Goal: Task Accomplishment & Management: Manage account settings

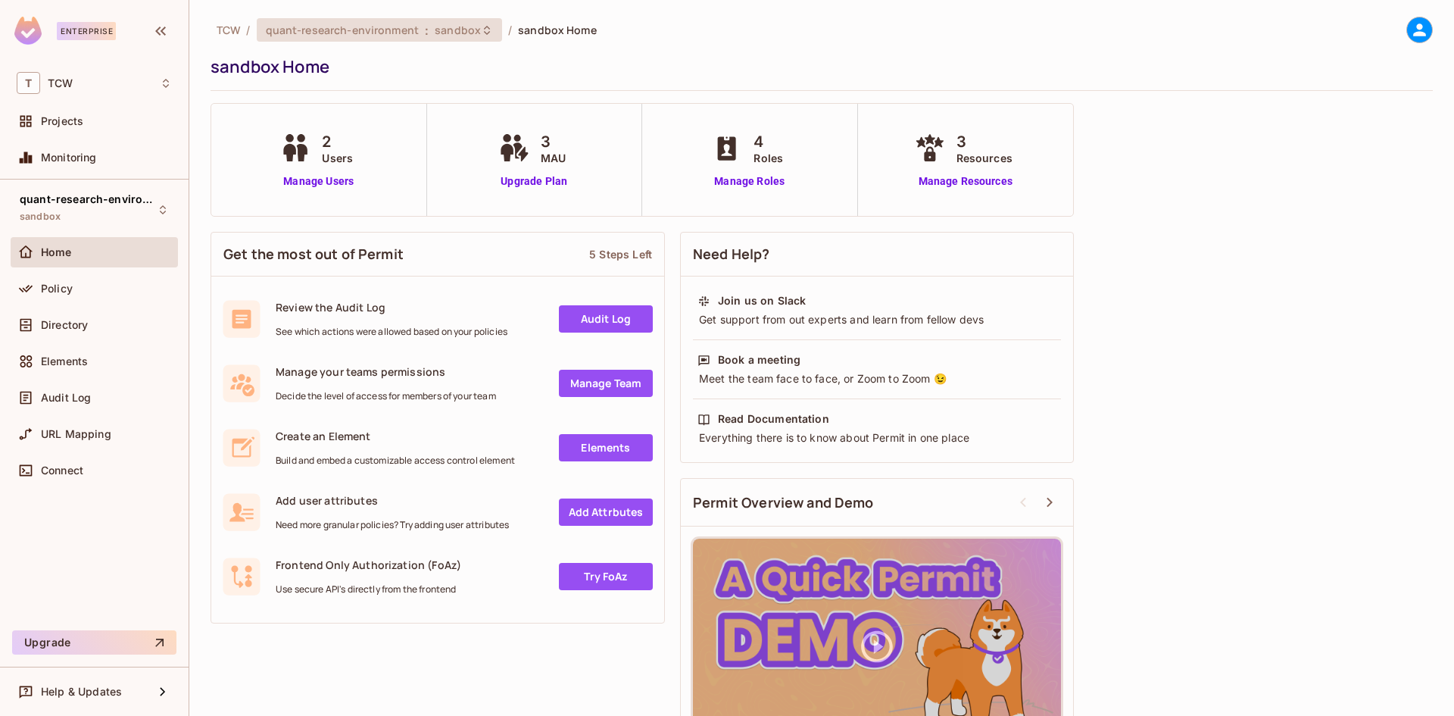
click at [322, 33] on span "quant-research-environment" at bounding box center [342, 30] width 153 height 14
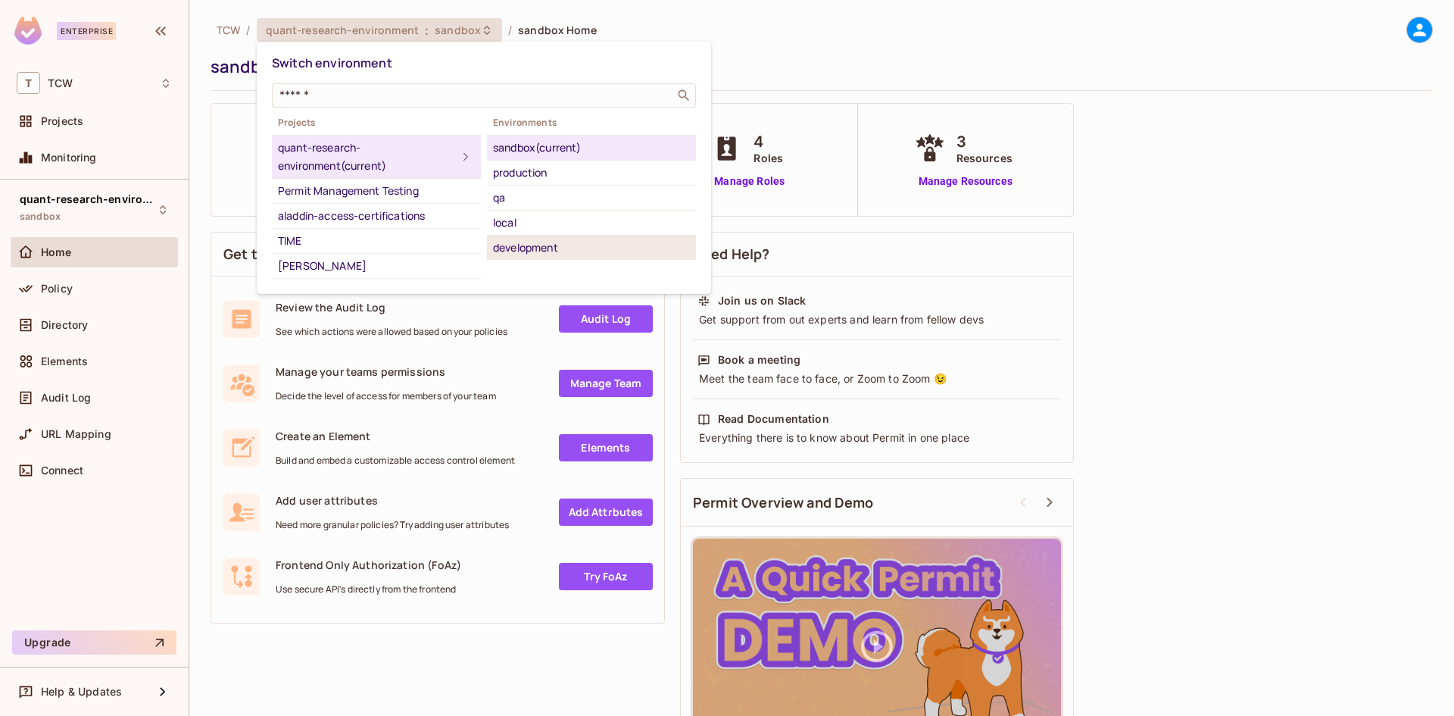
click at [530, 248] on div "development" at bounding box center [591, 248] width 197 height 18
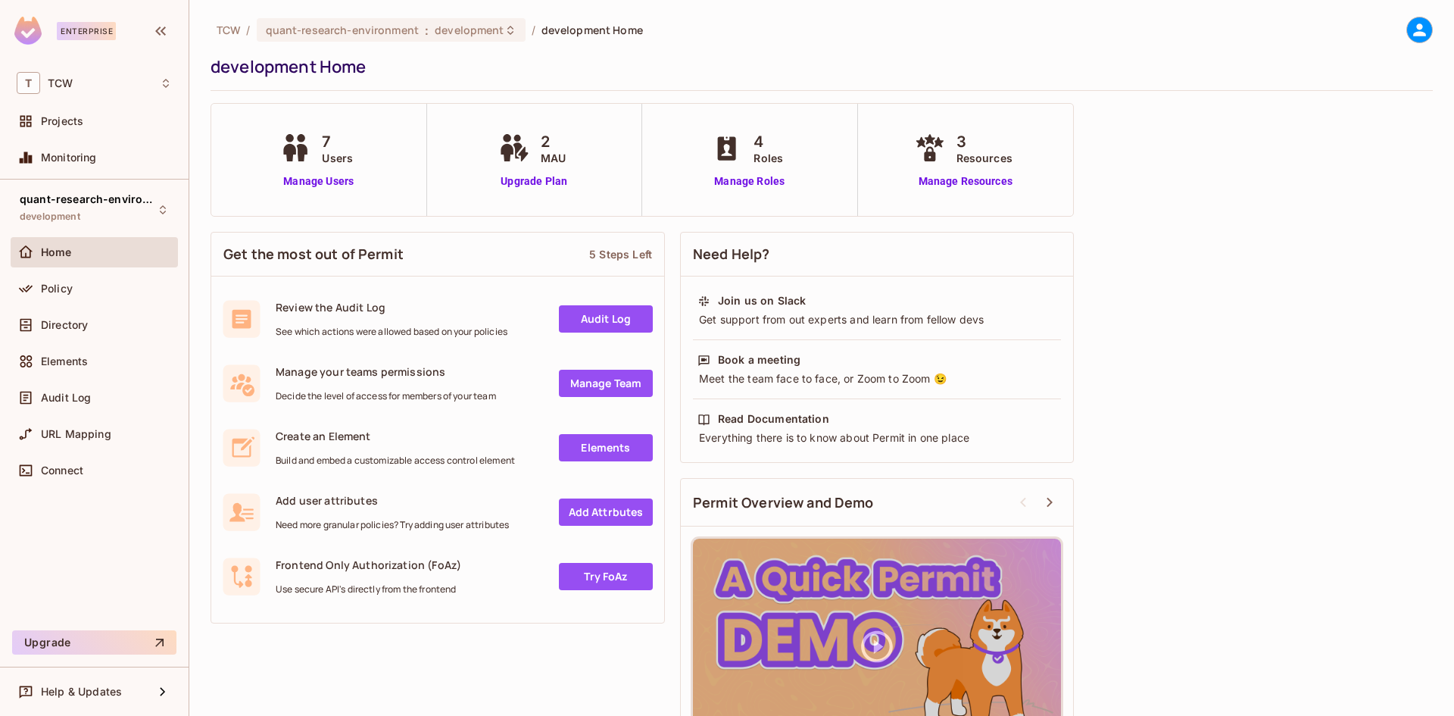
click at [332, 158] on span "Users" at bounding box center [337, 158] width 31 height 16
click at [305, 186] on link "Manage Users" at bounding box center [318, 181] width 84 height 16
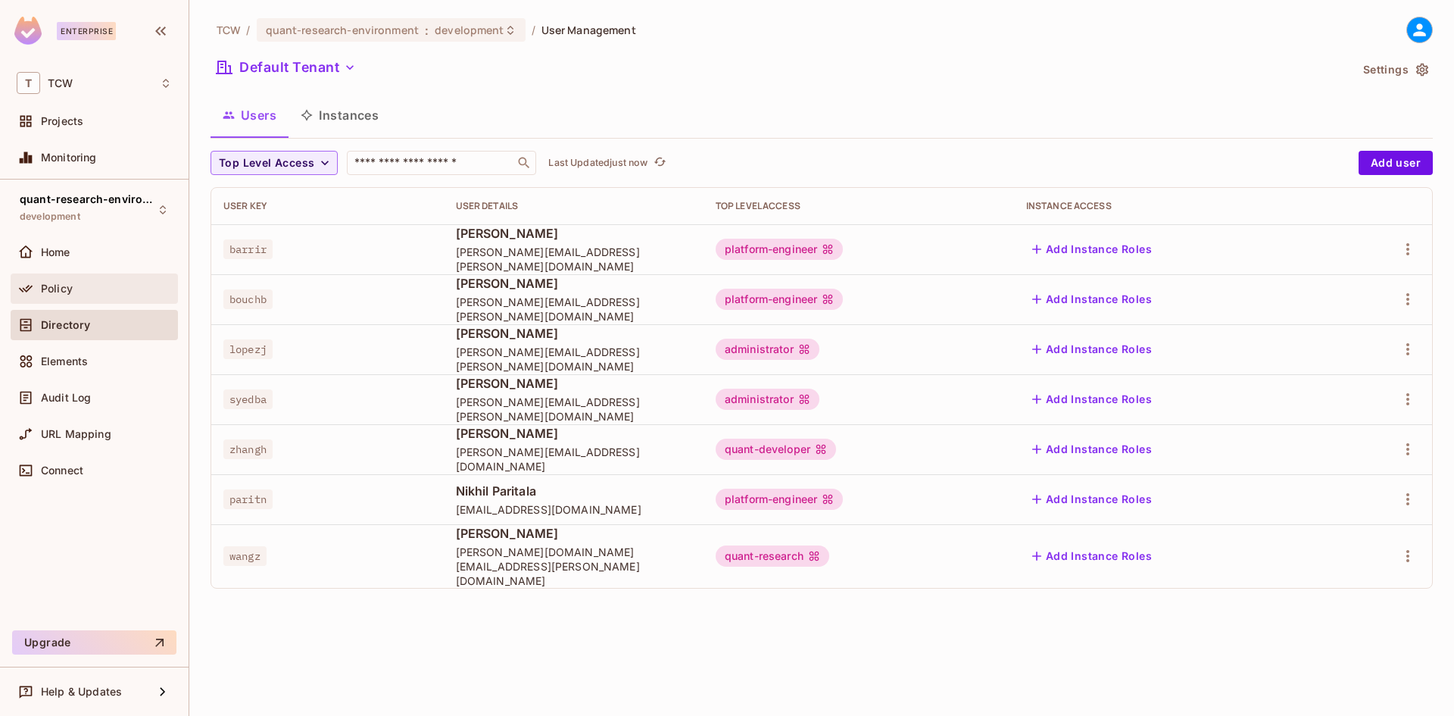
click at [63, 286] on span "Policy" at bounding box center [57, 289] width 32 height 12
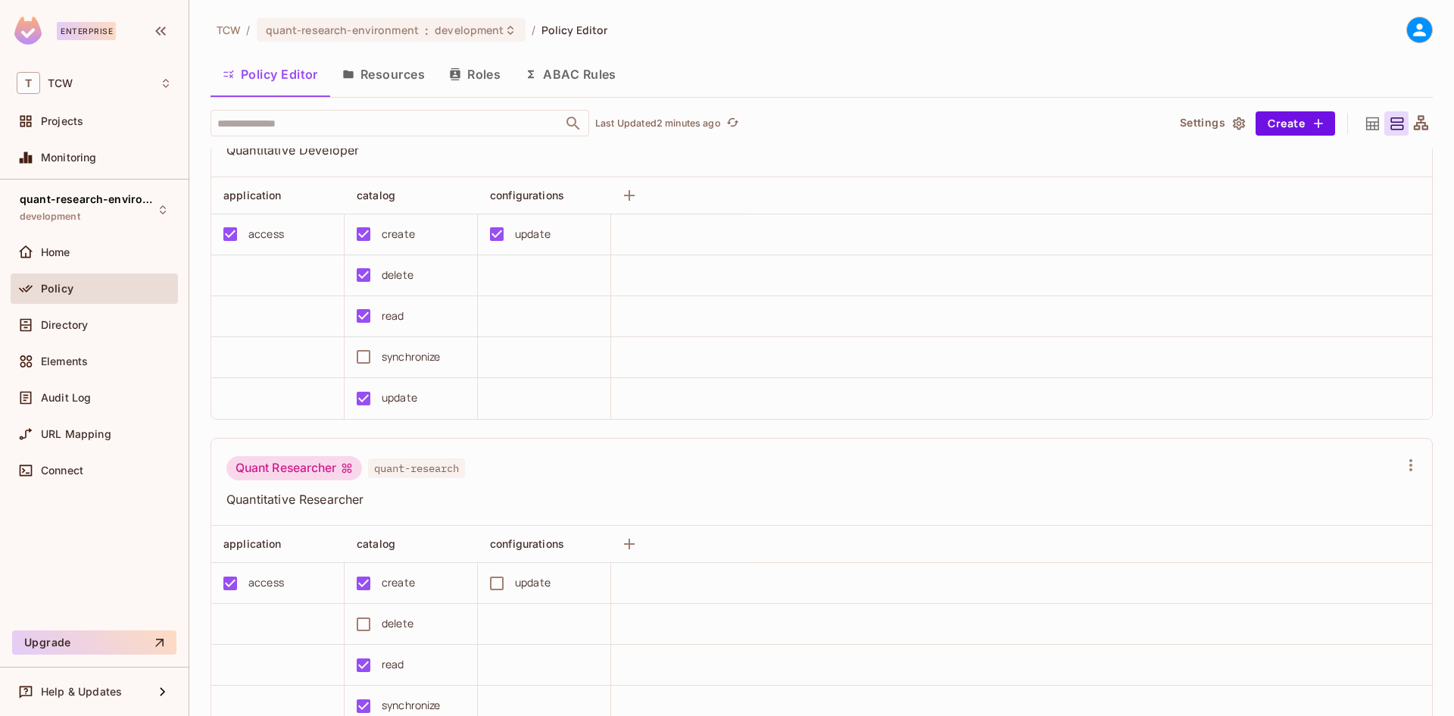
scroll to position [379, 0]
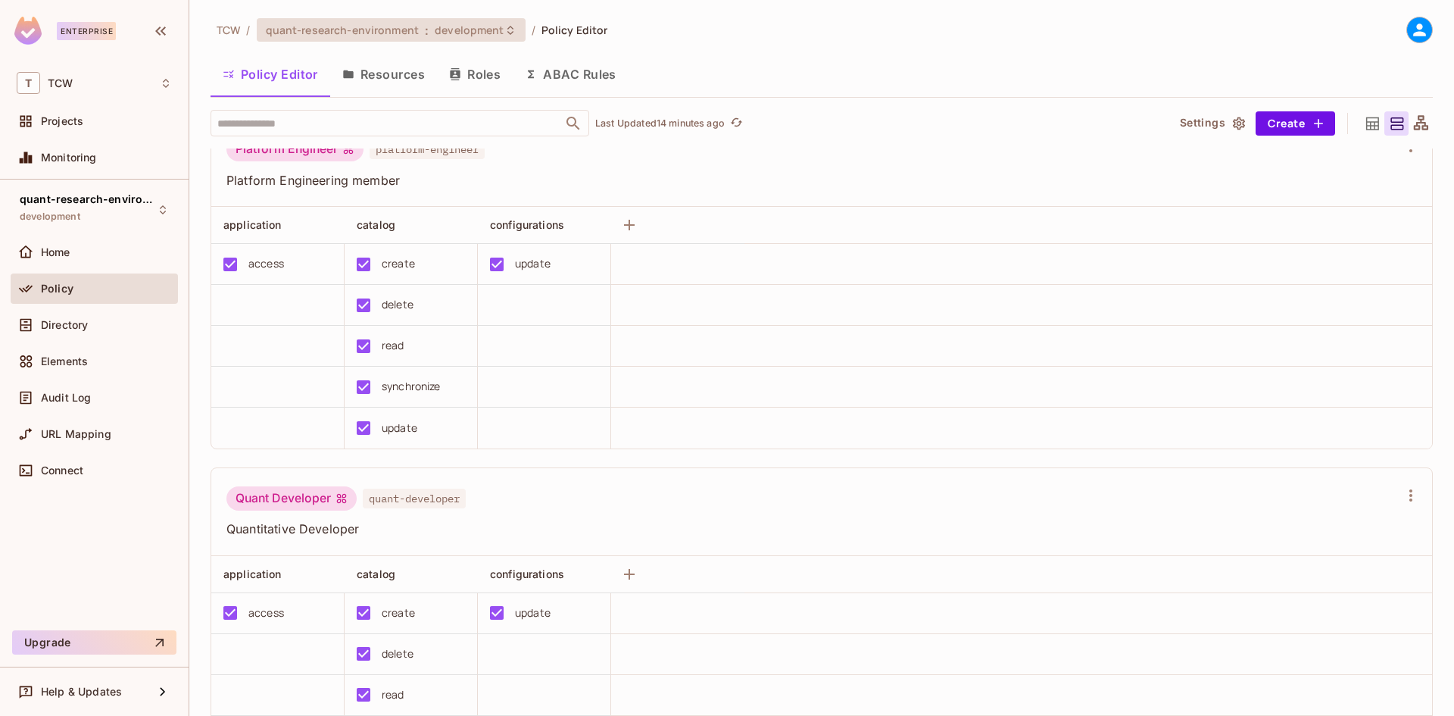
click at [462, 27] on span "development" at bounding box center [469, 30] width 69 height 14
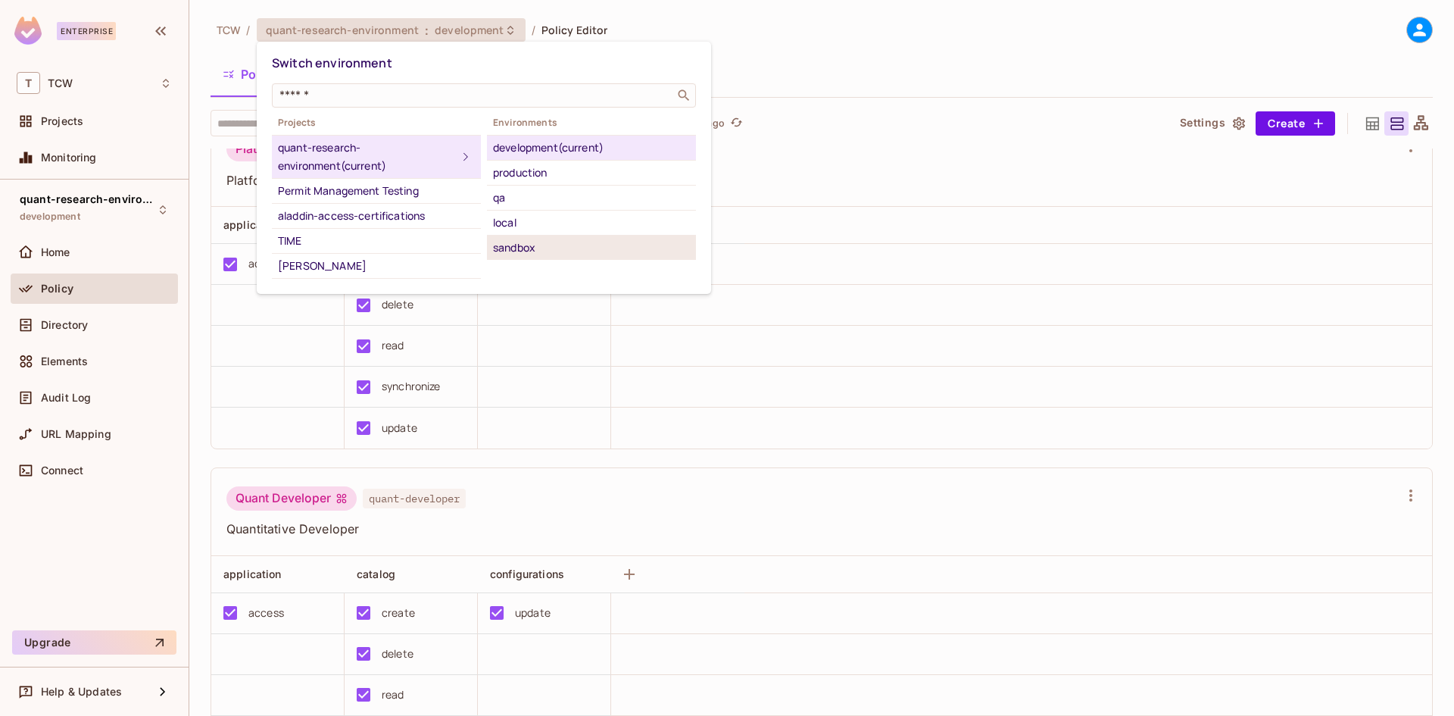
click at [517, 242] on div "sandbox" at bounding box center [591, 248] width 197 height 18
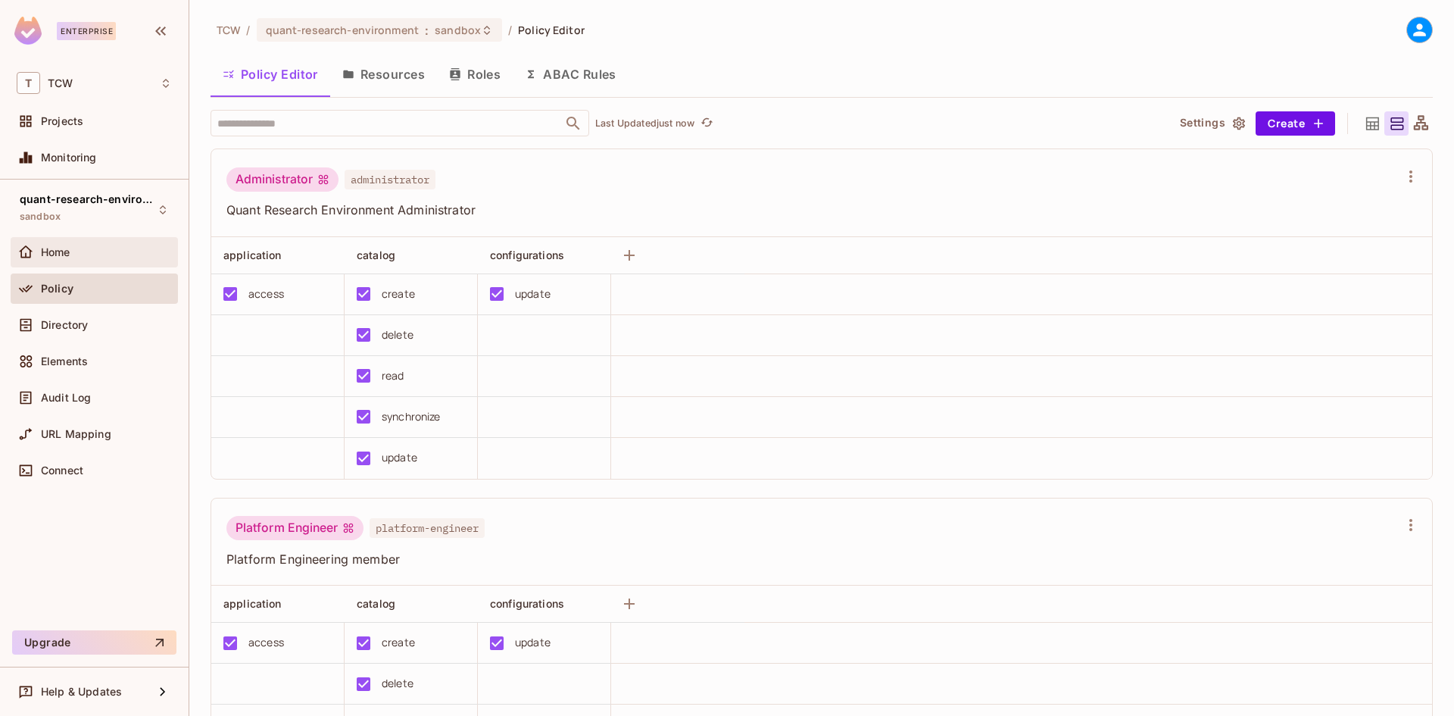
click at [131, 253] on div "Home" at bounding box center [106, 252] width 131 height 12
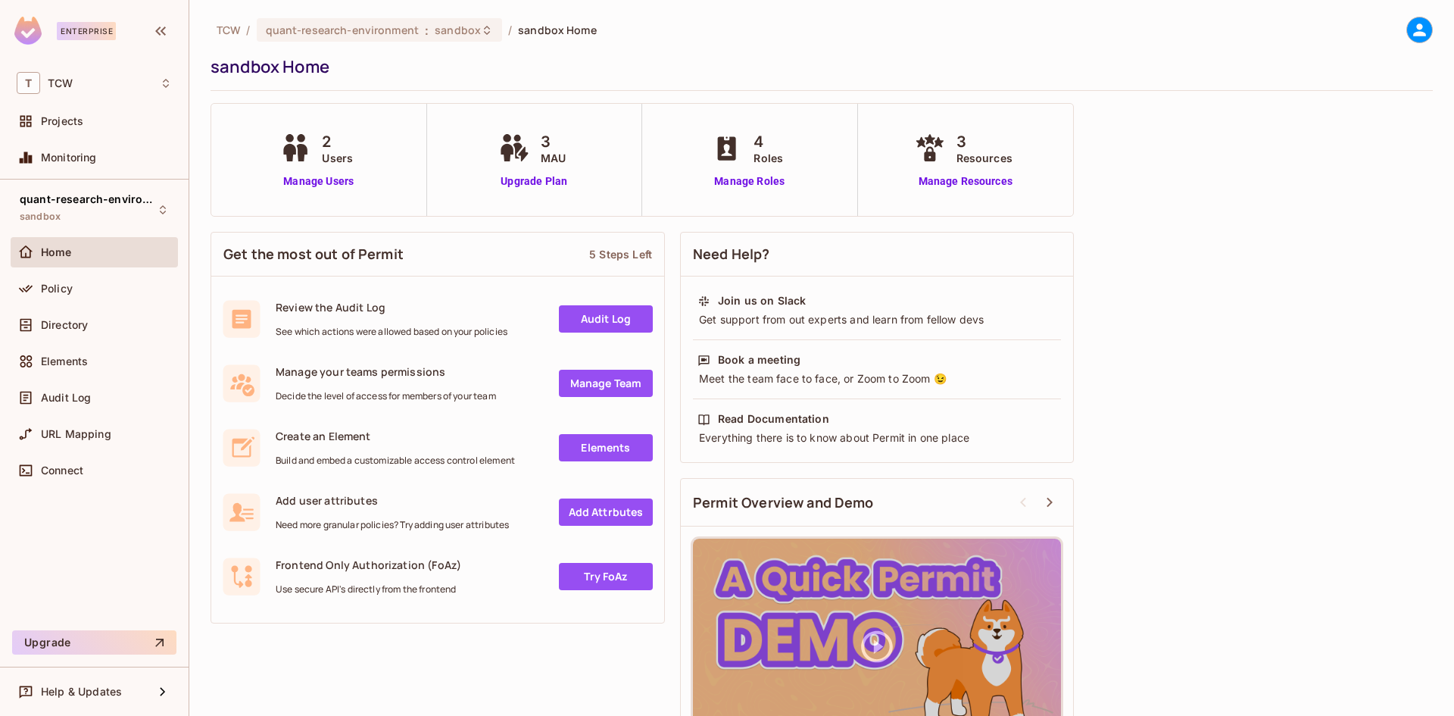
click at [307, 172] on div "2 Users Manage Users" at bounding box center [318, 159] width 84 height 59
click at [313, 190] on div "2 Users Manage Users" at bounding box center [319, 160] width 216 height 112
click at [309, 186] on link "Manage Users" at bounding box center [318, 181] width 84 height 16
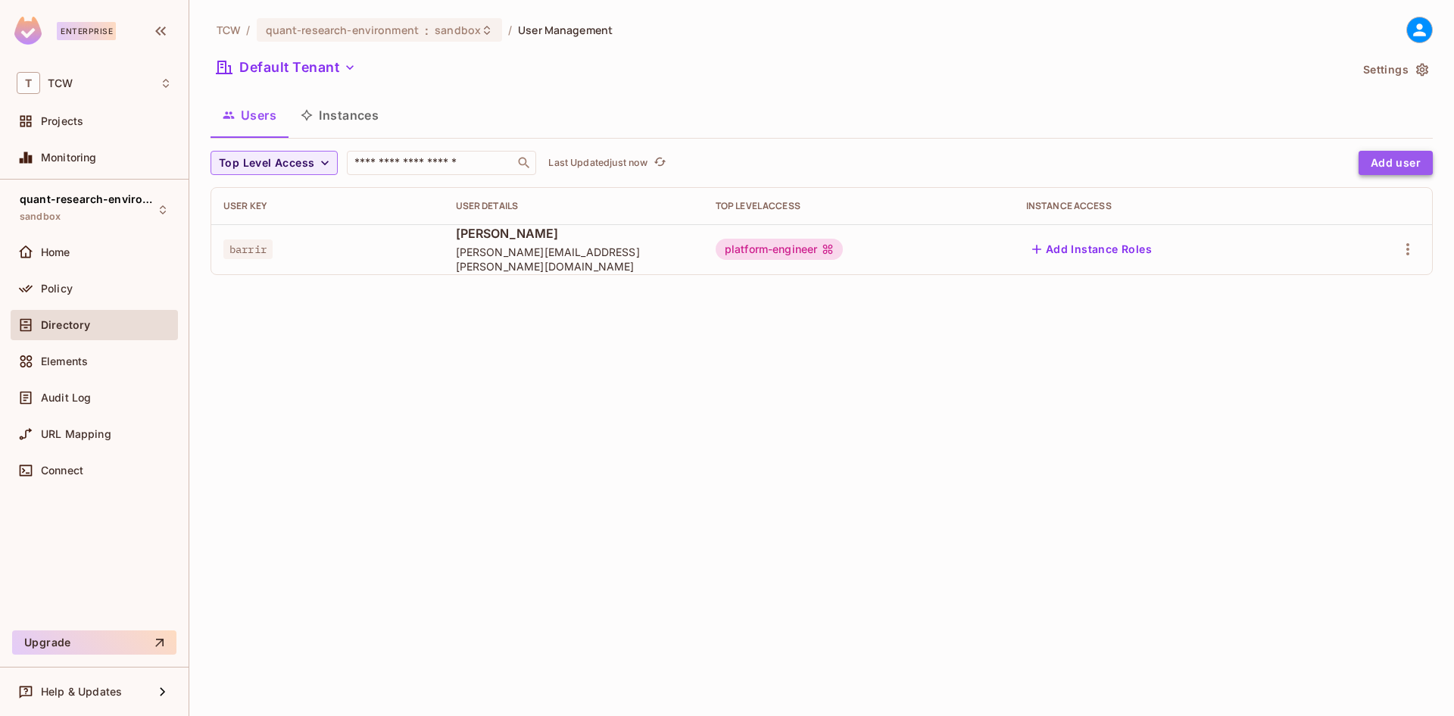
click at [1401, 162] on button "Add user" at bounding box center [1396, 163] width 74 height 24
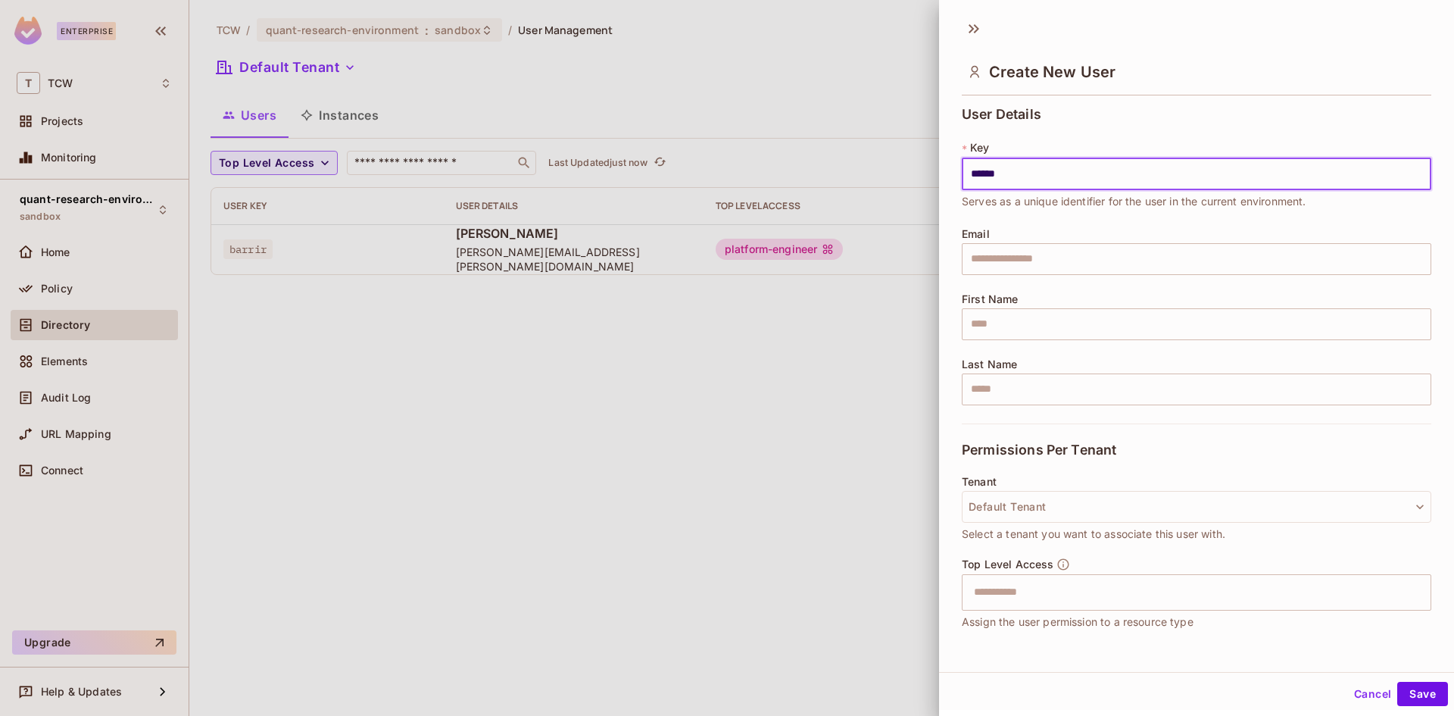
type input "******"
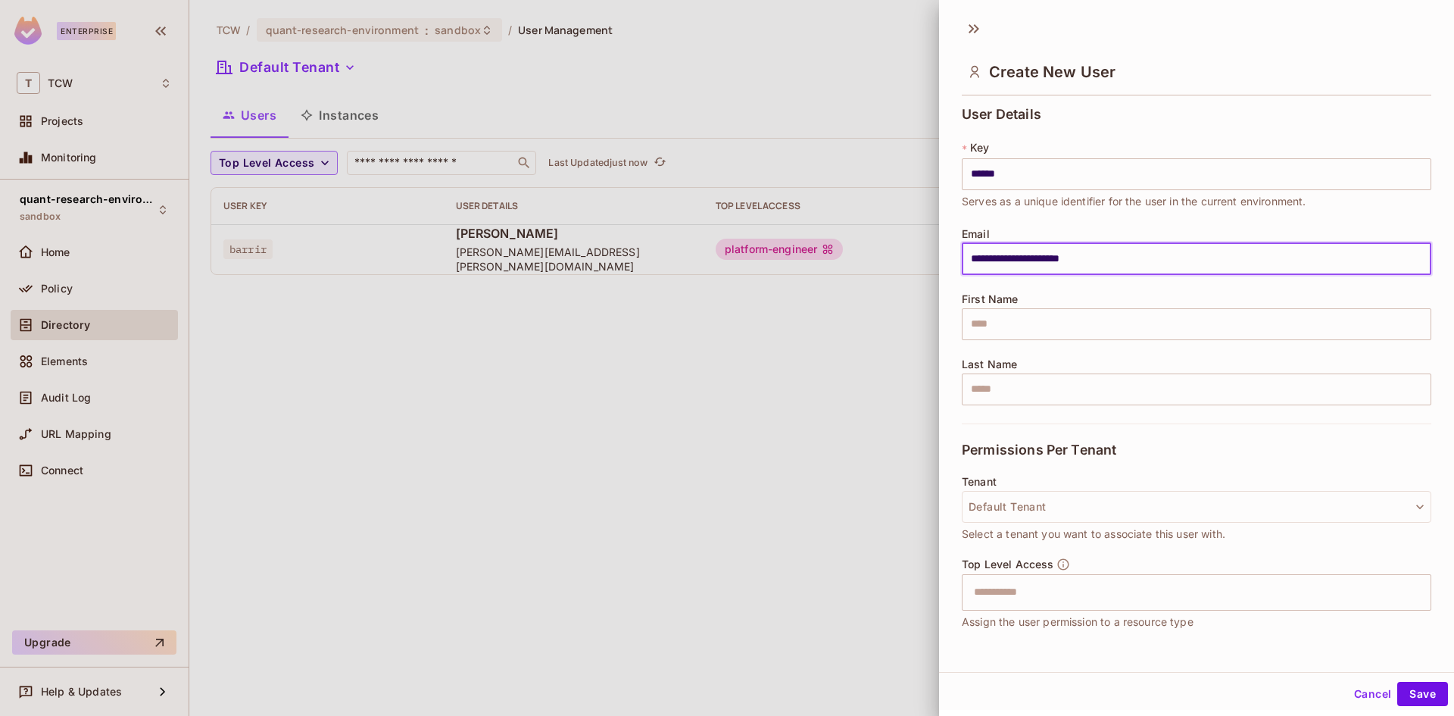
type input "**********"
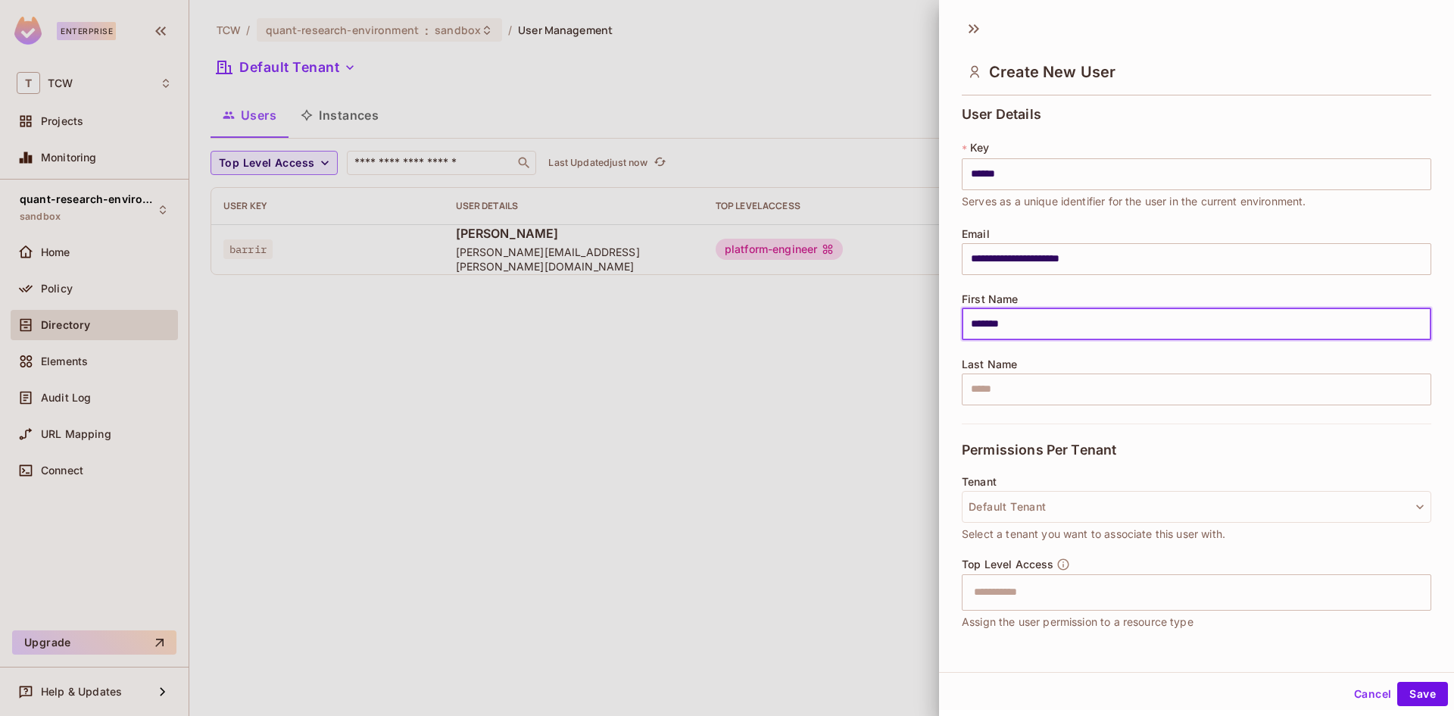
type input "*******"
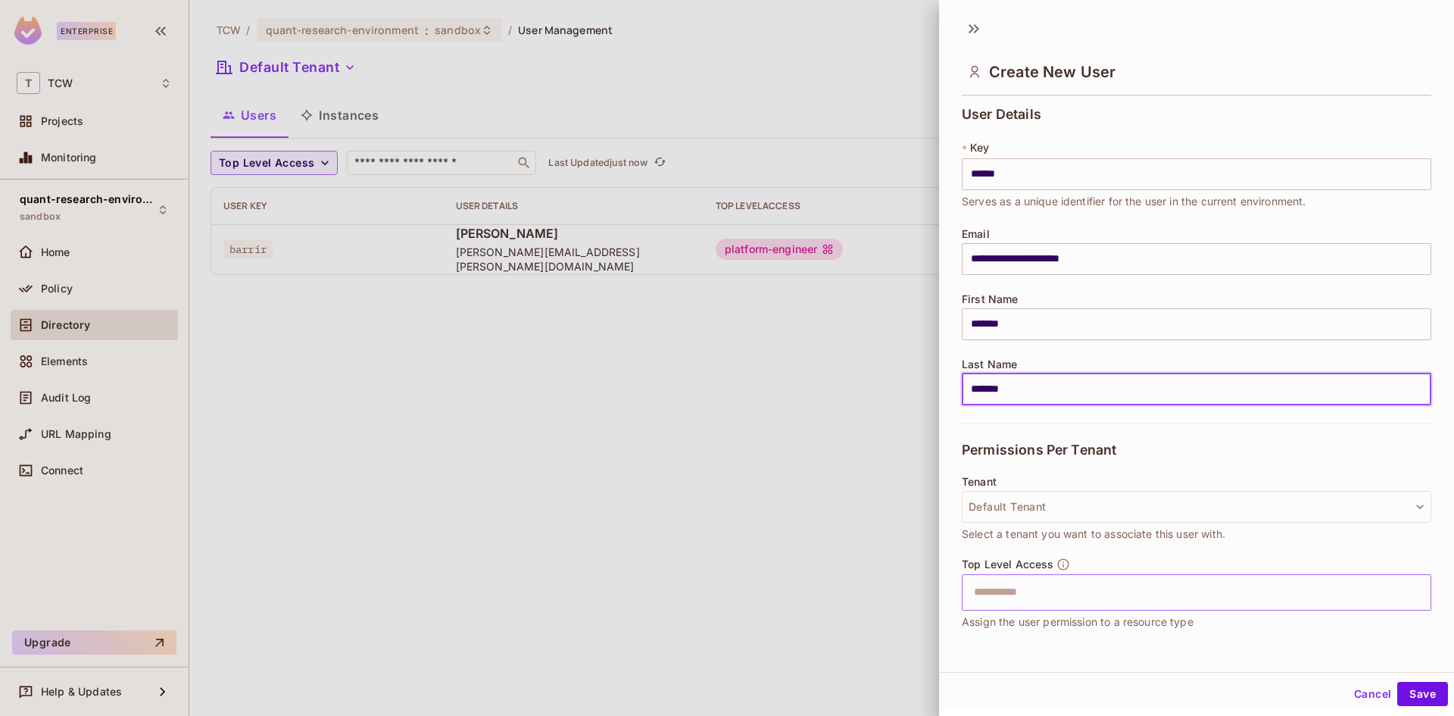
type input "*******"
click at [1038, 582] on input "text" at bounding box center [1183, 592] width 437 height 30
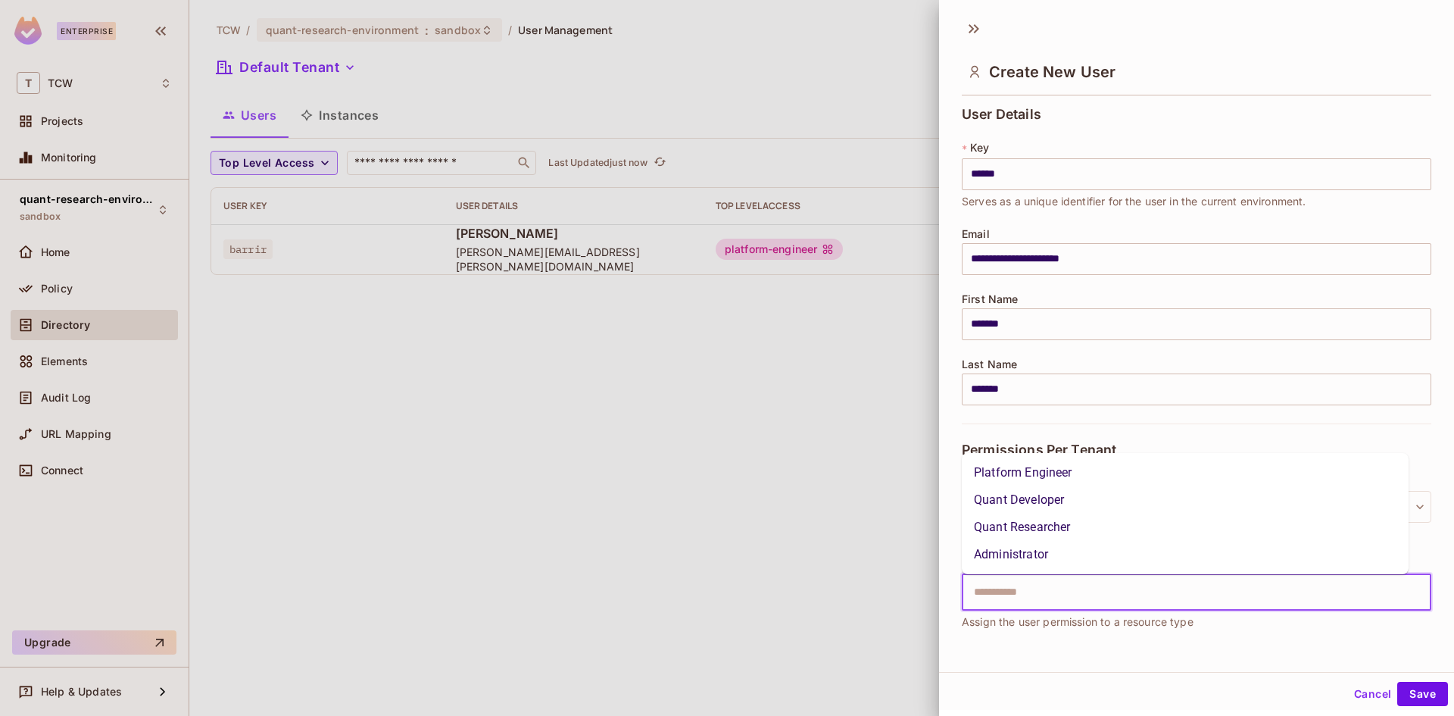
click at [1027, 476] on li "Platform Engineer" at bounding box center [1185, 472] width 447 height 27
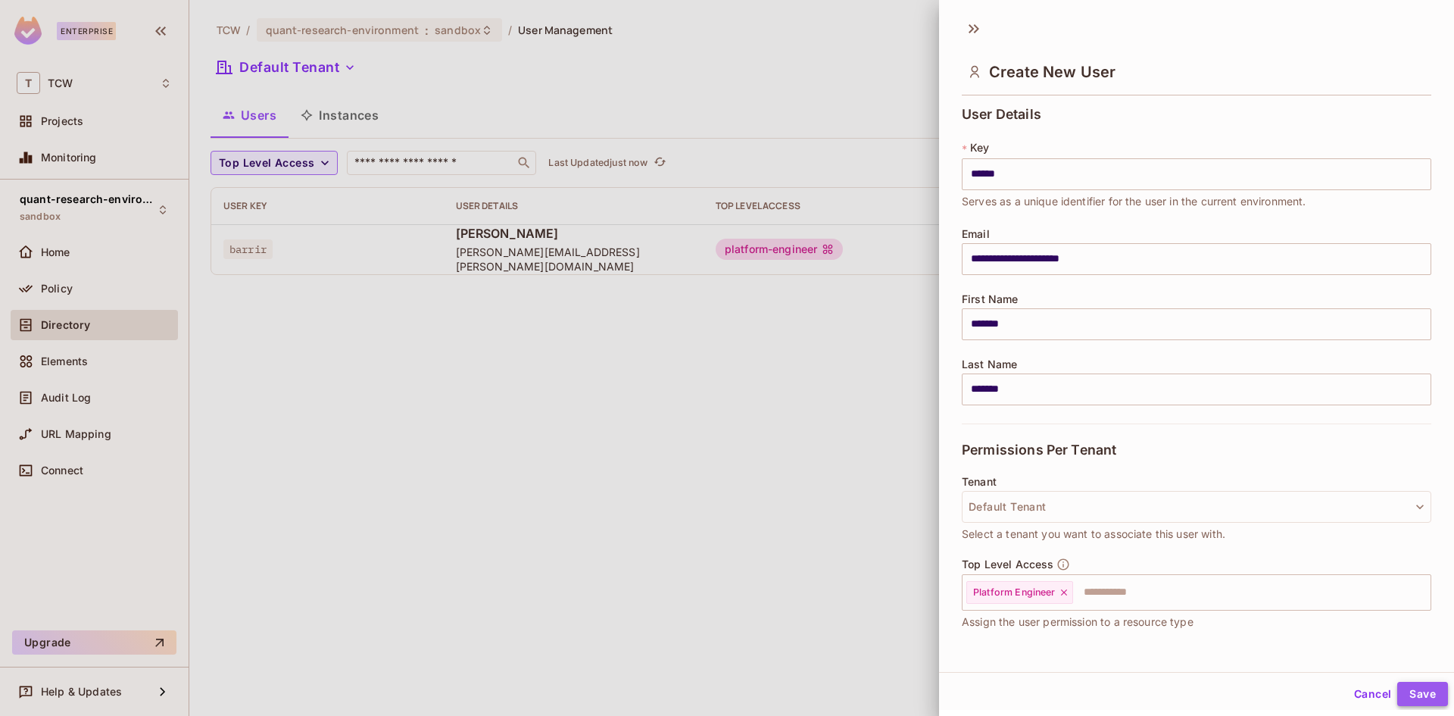
click at [1417, 701] on button "Save" at bounding box center [1422, 694] width 51 height 24
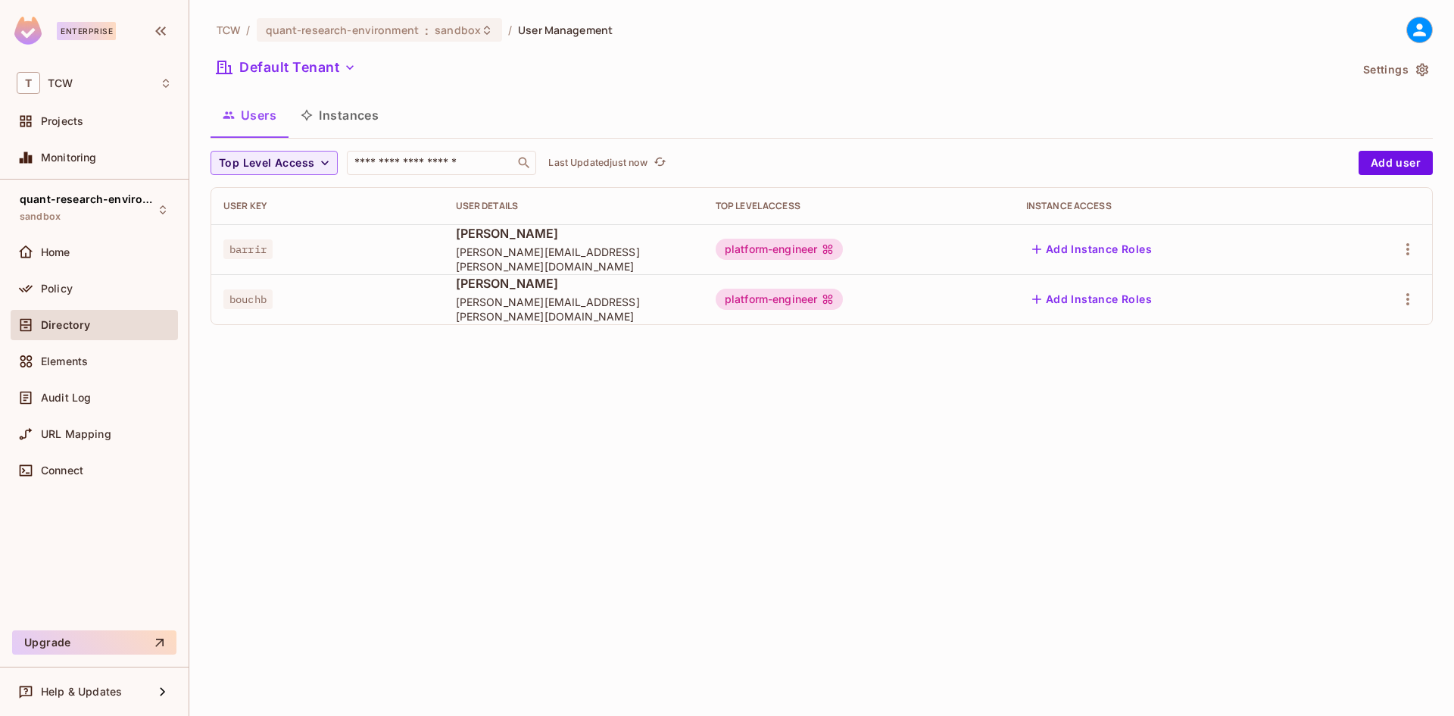
click at [1216, 469] on div "TCW / quant-research-environment : sandbox / User Management Default Tenant Set…" at bounding box center [821, 358] width 1265 height 716
